Goal: Transaction & Acquisition: Subscribe to service/newsletter

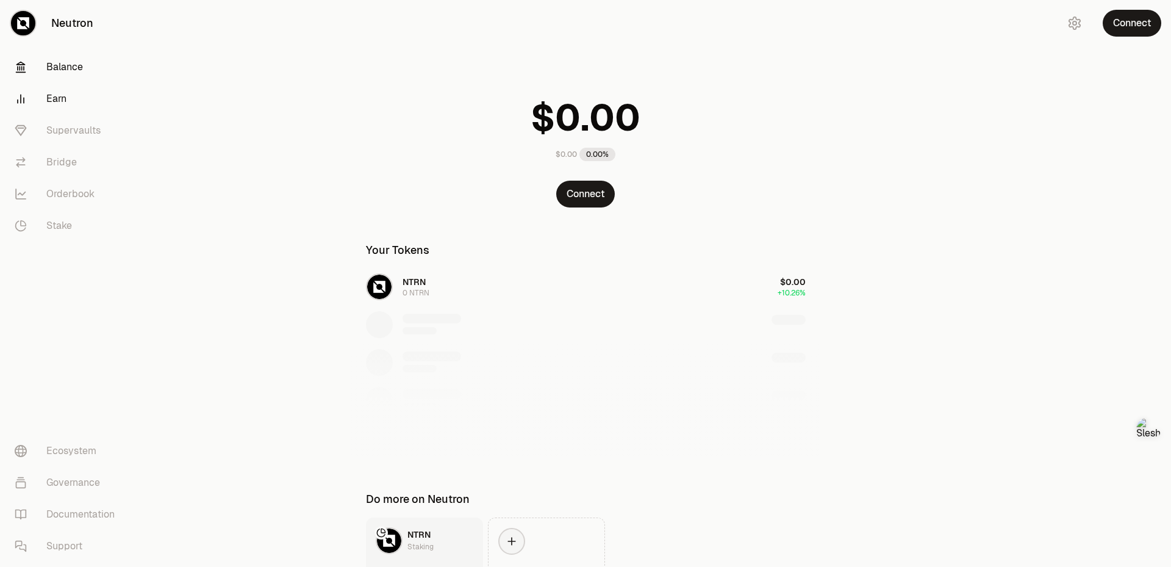
click at [70, 105] on link "Earn" at bounding box center [68, 99] width 127 height 32
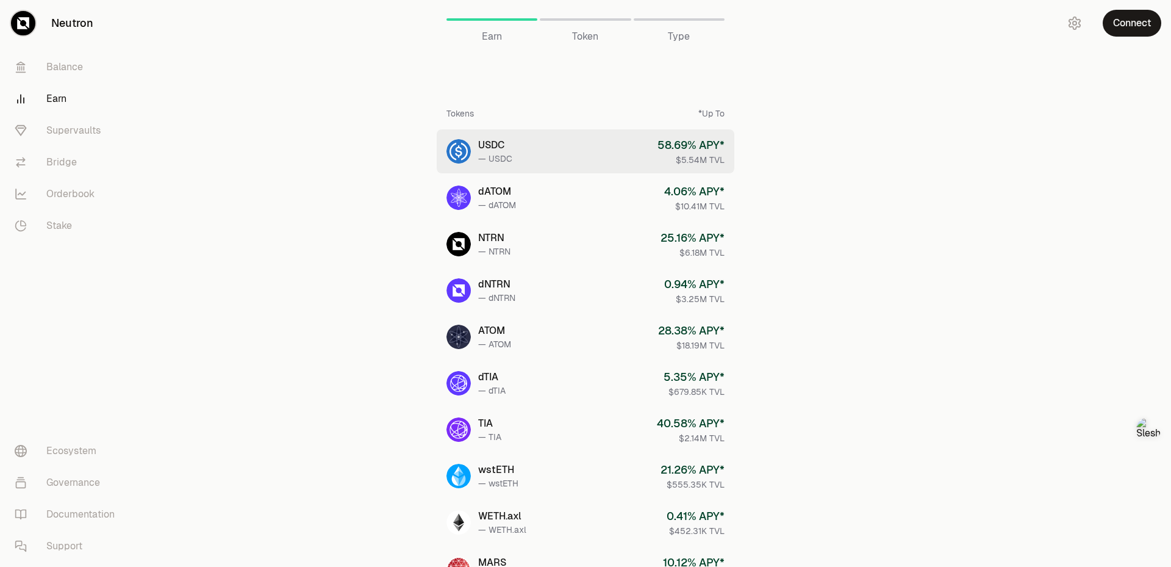
click at [517, 147] on link "USDC — USDC 58.69 % APY* $5.54M TVL" at bounding box center [586, 151] width 298 height 44
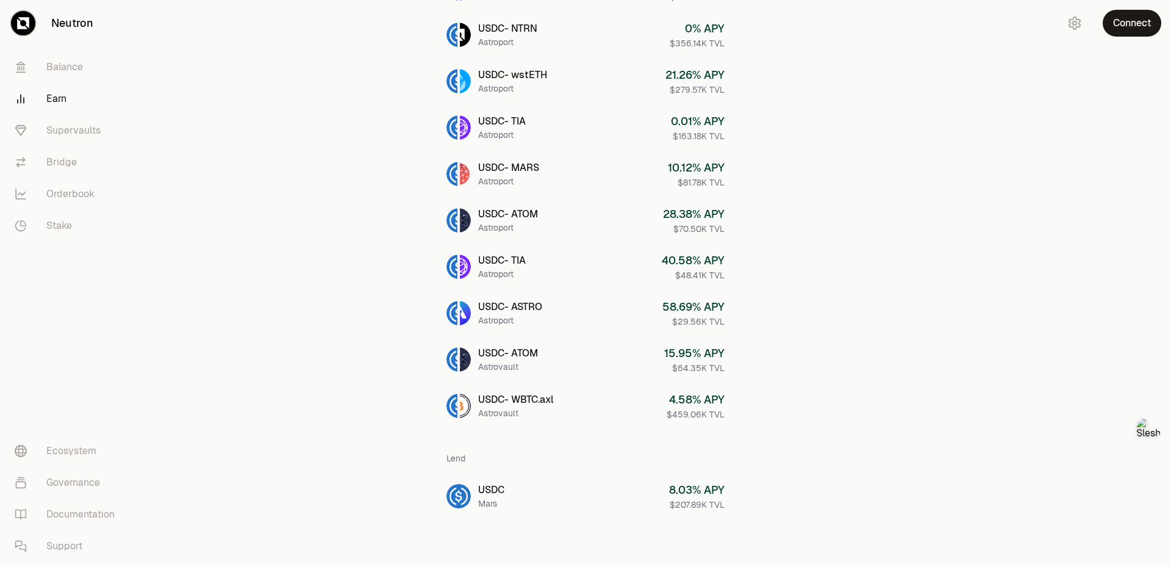
scroll to position [80, 0]
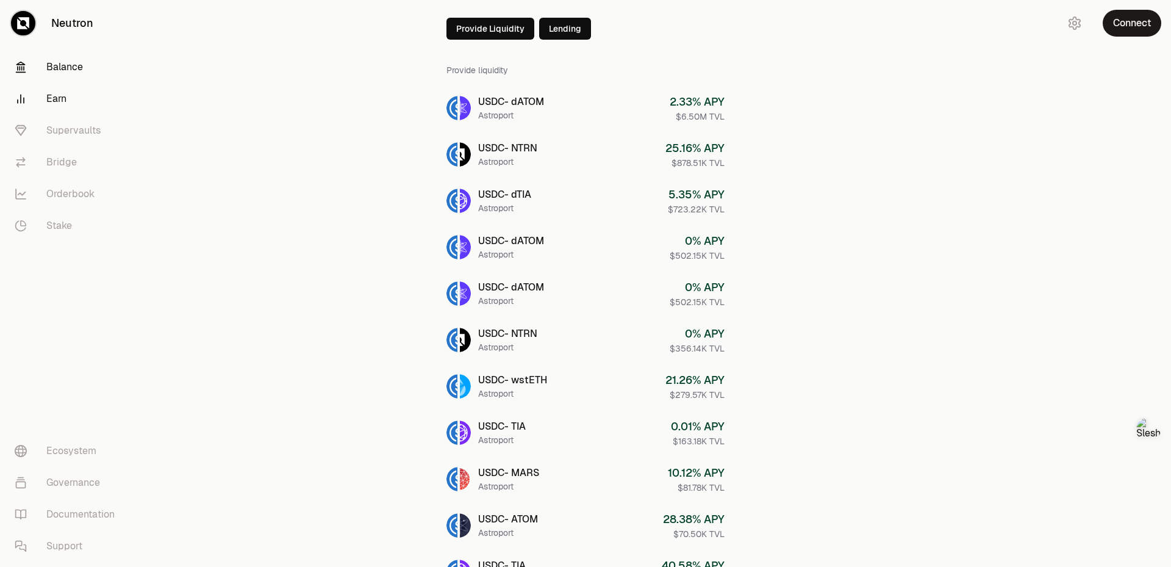
click at [53, 73] on link "Balance" at bounding box center [68, 67] width 127 height 32
